Goal: Download file/media

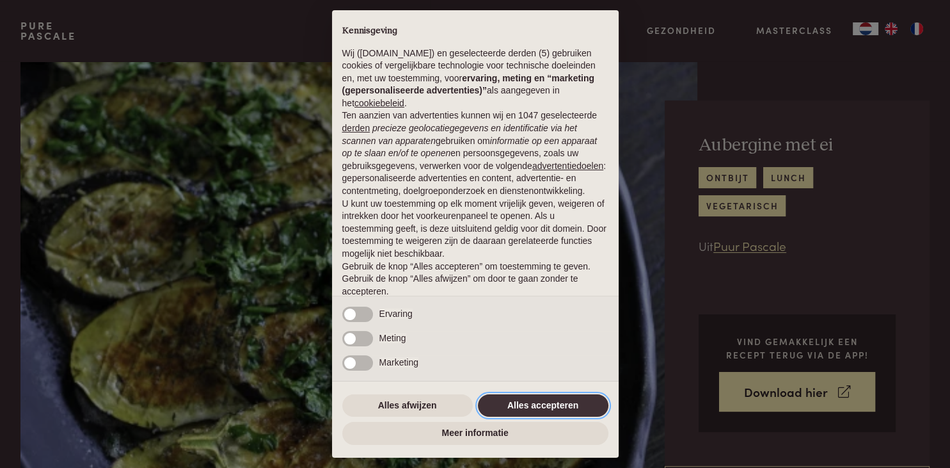
click at [551, 408] on button "Alles accepteren" at bounding box center [543, 405] width 131 height 23
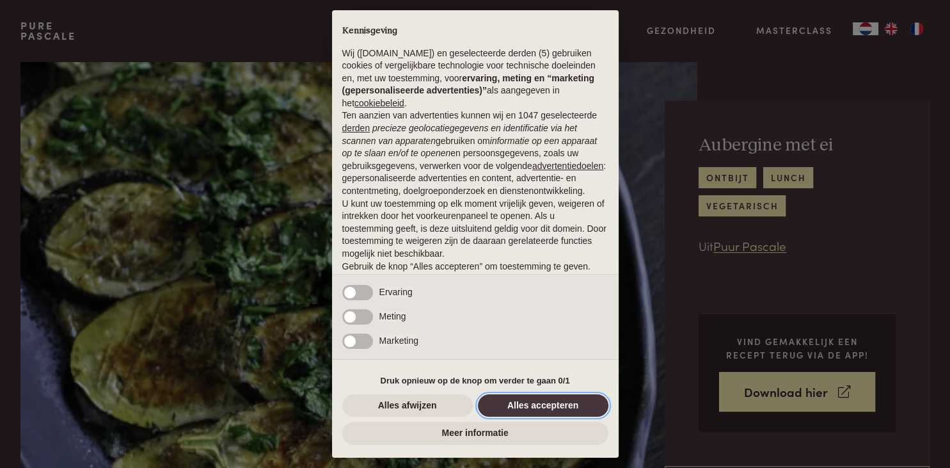
scroll to position [33, 0]
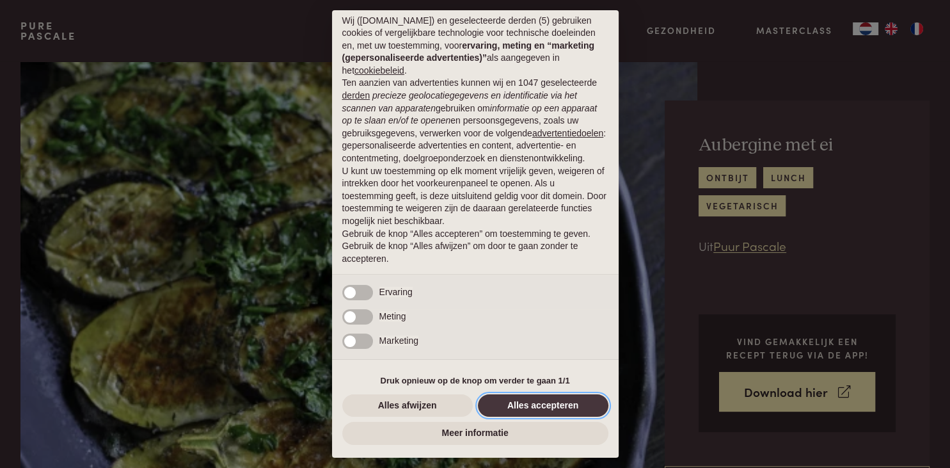
click at [550, 407] on button "Alles accepteren" at bounding box center [543, 405] width 131 height 23
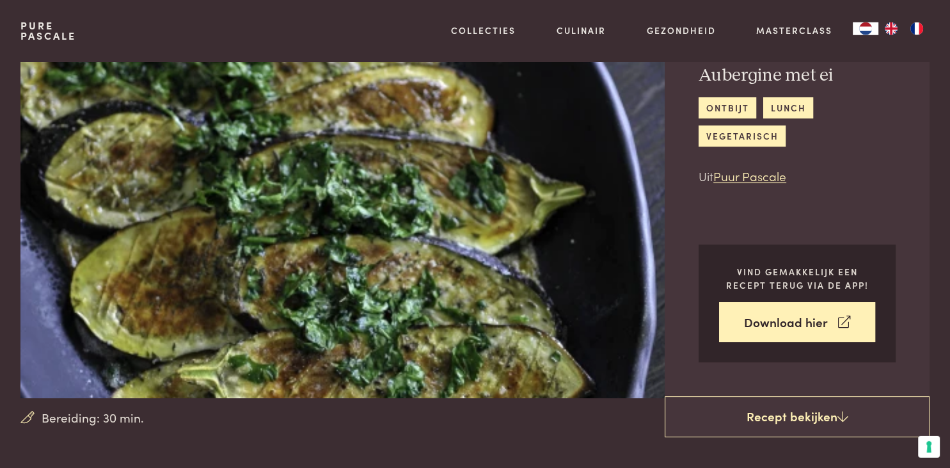
scroll to position [6, 0]
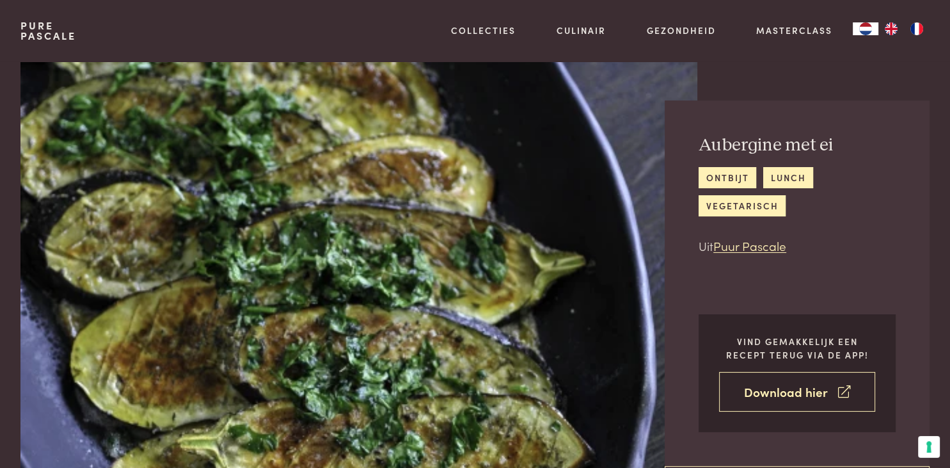
click at [806, 399] on link "Download hier" at bounding box center [797, 392] width 156 height 40
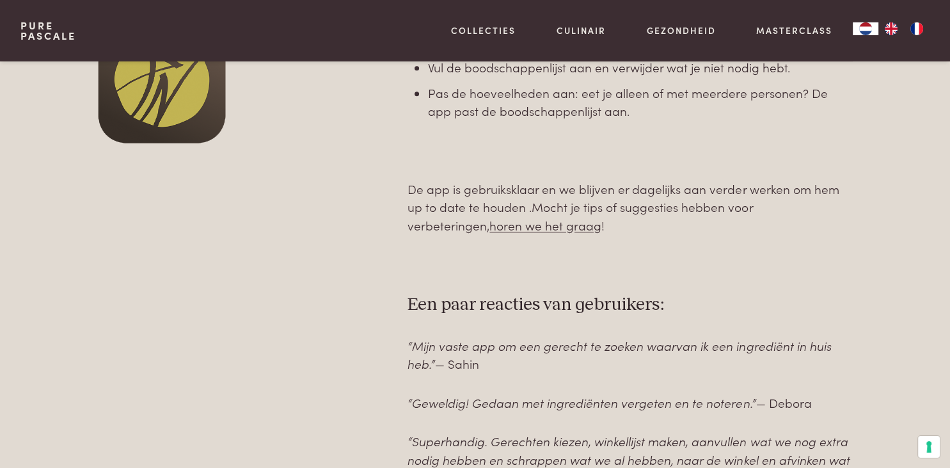
scroll to position [799, 0]
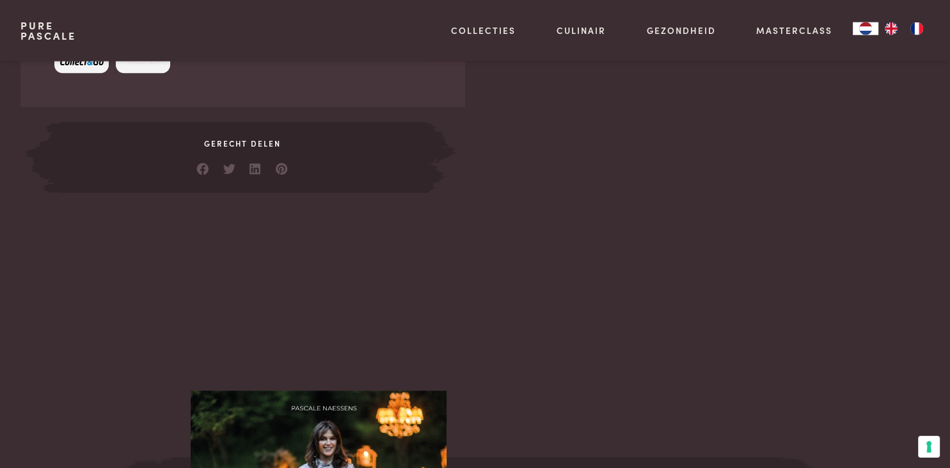
scroll to position [788, 0]
